Goal: Navigation & Orientation: Find specific page/section

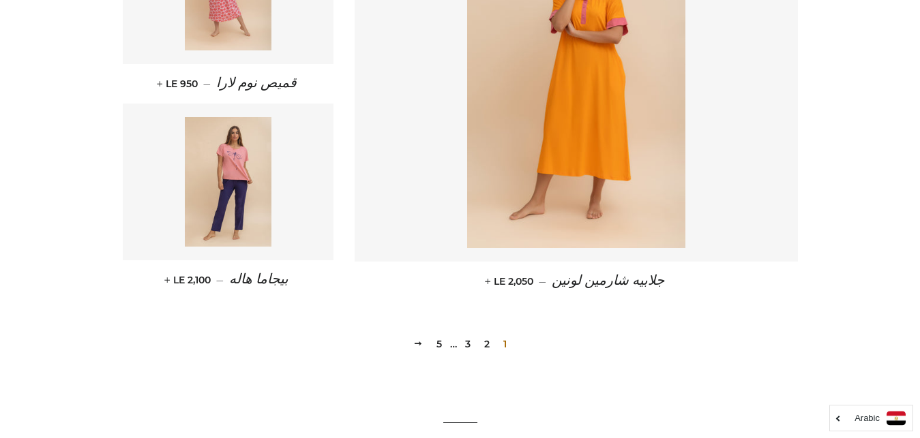
scroll to position [1890, 0]
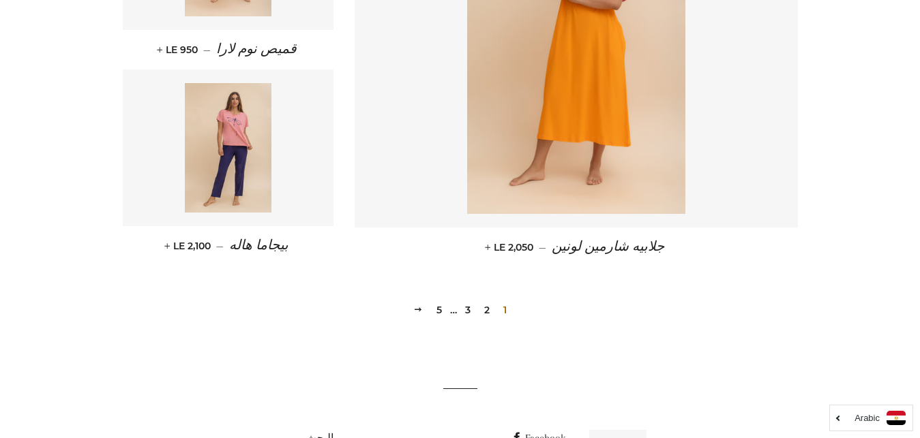
click at [483, 309] on link "2" at bounding box center [487, 310] width 16 height 20
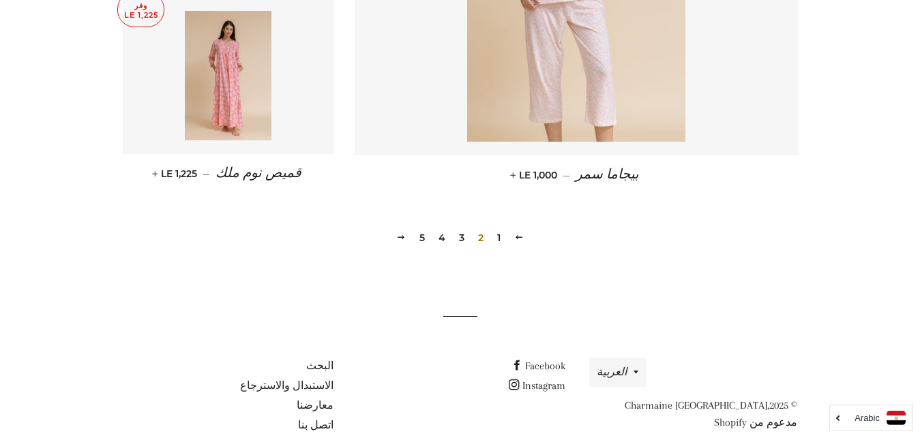
scroll to position [1989, 0]
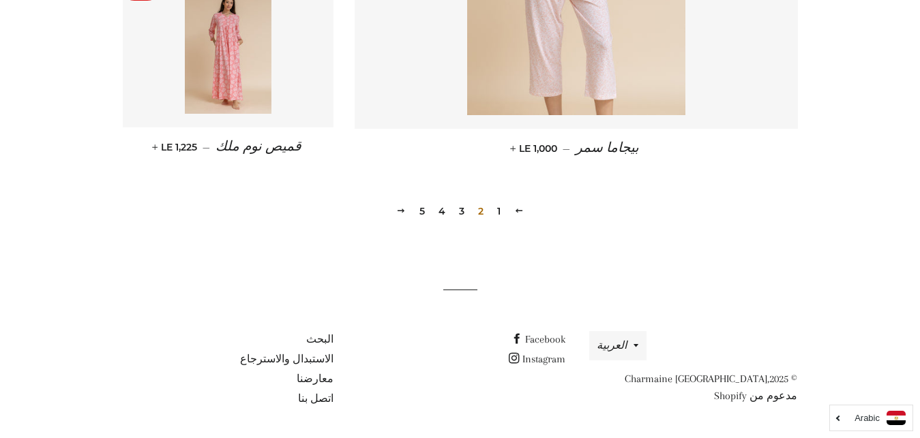
click at [462, 216] on link "3" at bounding box center [461, 211] width 16 height 20
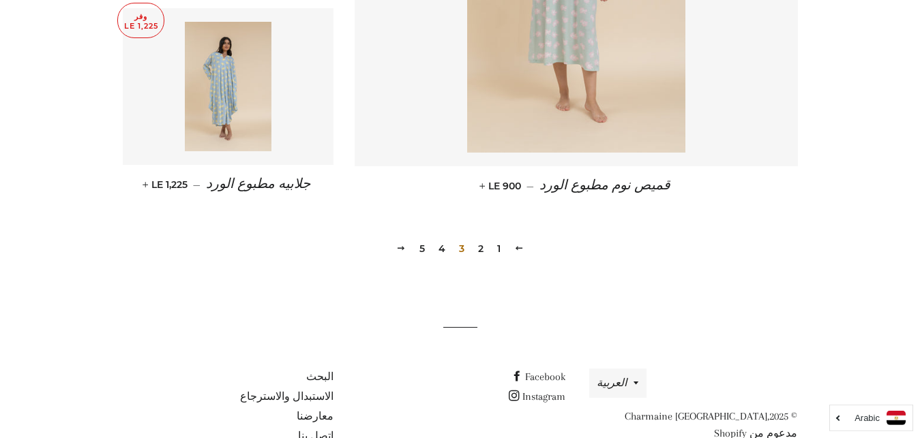
scroll to position [1989, 0]
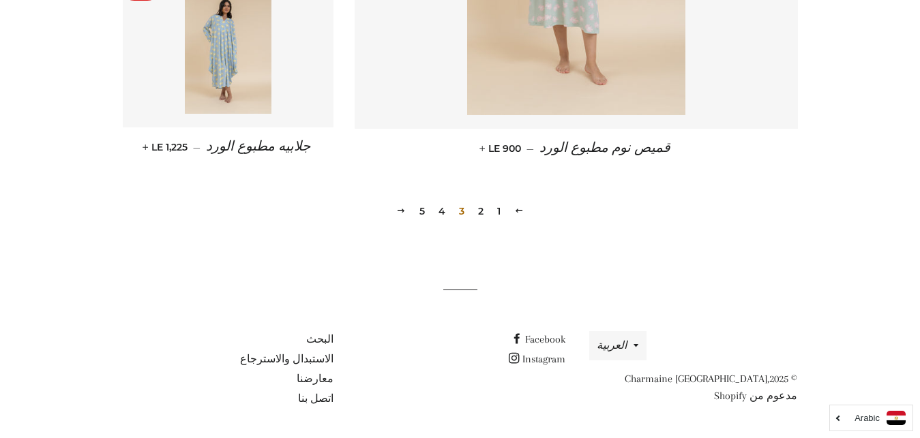
click at [442, 209] on link "4" at bounding box center [442, 211] width 18 height 20
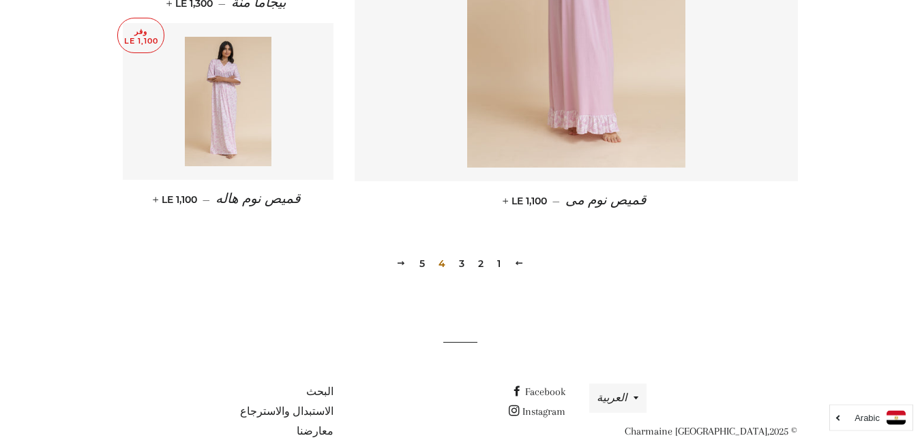
scroll to position [1989, 0]
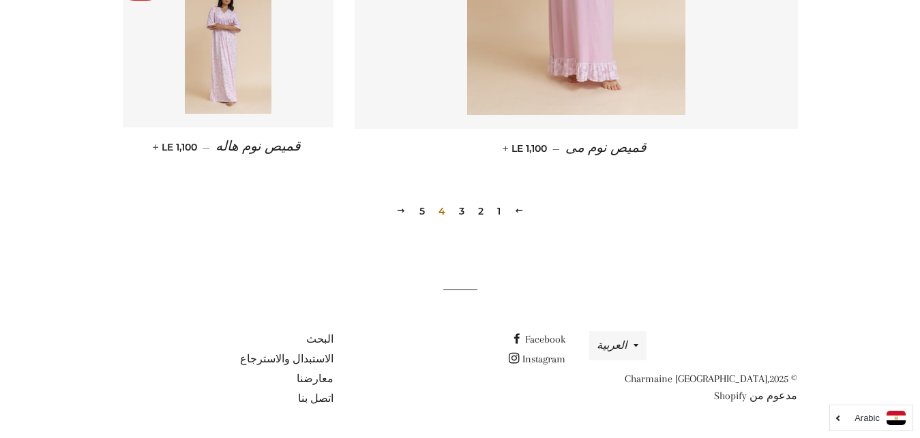
click at [426, 211] on link "5" at bounding box center [422, 211] width 16 height 20
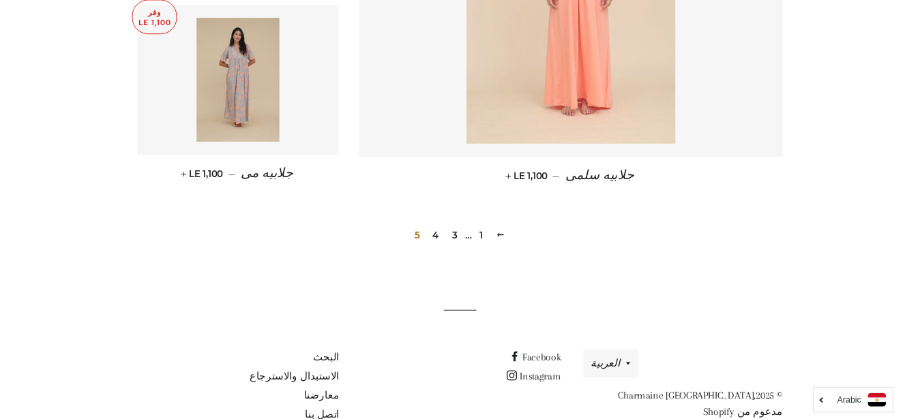
scroll to position [1201, 0]
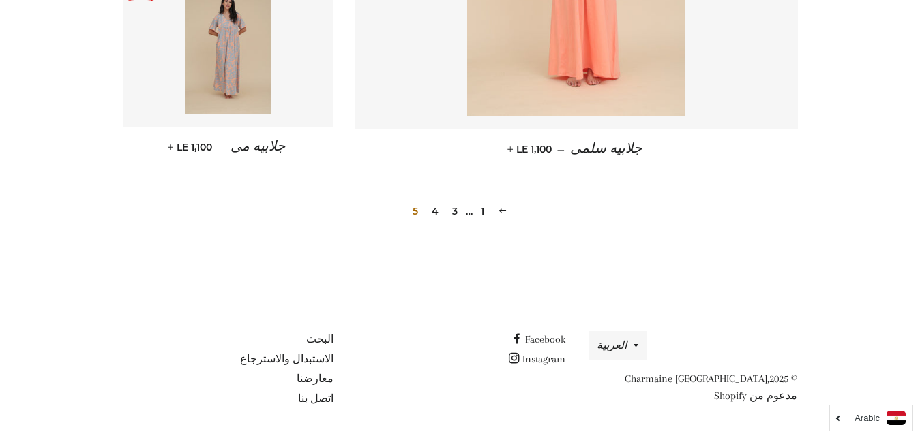
click at [474, 211] on div "السابقه 1 … 3 4 5" at bounding box center [460, 191] width 675 height 62
click at [481, 212] on link "1" at bounding box center [482, 211] width 14 height 20
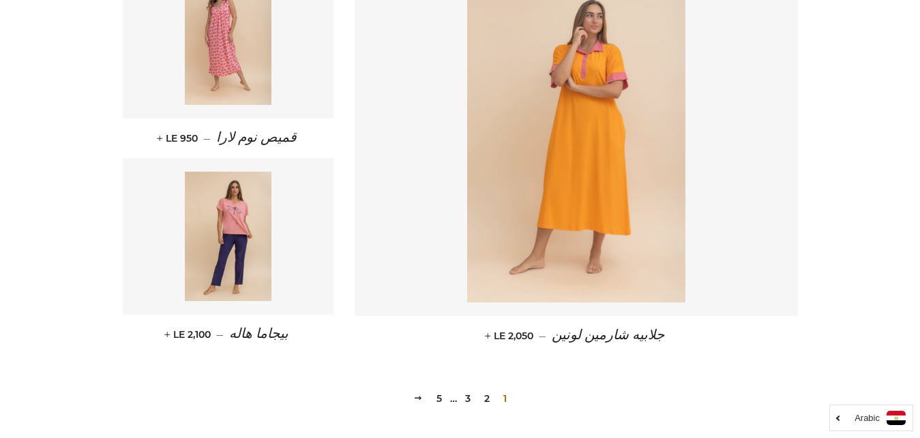
scroll to position [1804, 0]
